Goal: Transaction & Acquisition: Purchase product/service

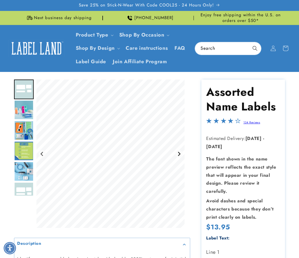
click at [178, 153] on icon "Next slide" at bounding box center [179, 153] width 4 height 4
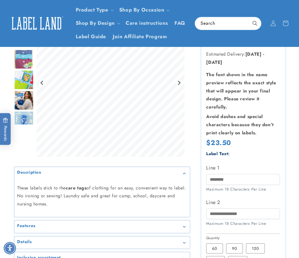
scroll to position [81, 0]
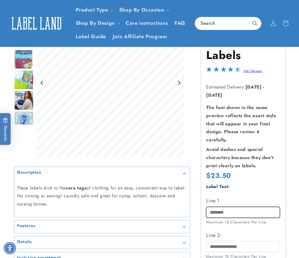
click at [221, 212] on input "Line 1" at bounding box center [243, 212] width 74 height 11
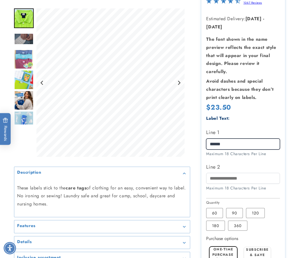
scroll to position [150, 0]
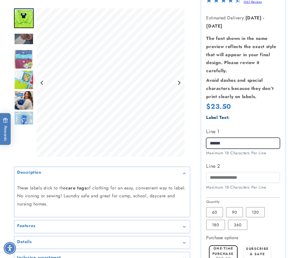
type input "******"
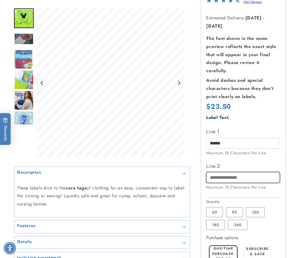
click at [218, 178] on input "Line 2" at bounding box center [243, 177] width 74 height 11
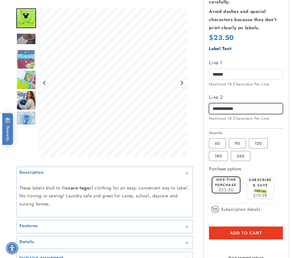
scroll to position [229, 0]
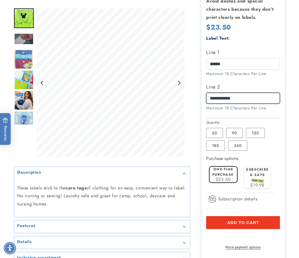
type input "**********"
click at [227, 177] on span "$23.50" at bounding box center [223, 179] width 15 height 6
click at [208, 239] on shop-pay-wallet-button at bounding box center [207, 235] width 2 height 6
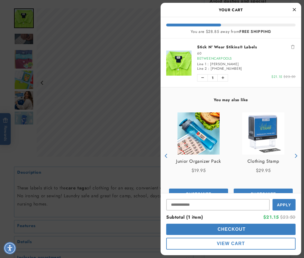
click at [247, 233] on button "Checkout" at bounding box center [230, 229] width 129 height 11
